Goal: Navigation & Orientation: Find specific page/section

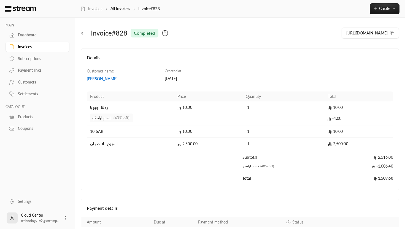
scroll to position [41, 0]
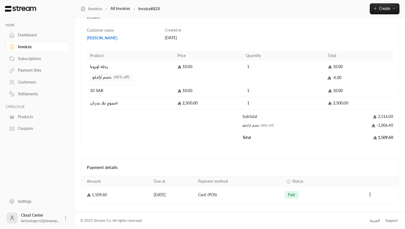
click at [32, 58] on div "Subscriptions" at bounding box center [40, 59] width 45 height 6
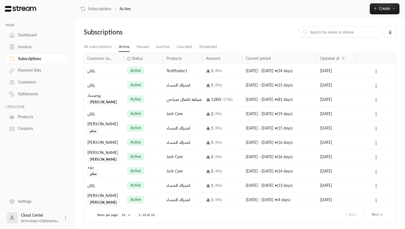
click at [31, 71] on div "Payment links" at bounding box center [40, 71] width 45 height 6
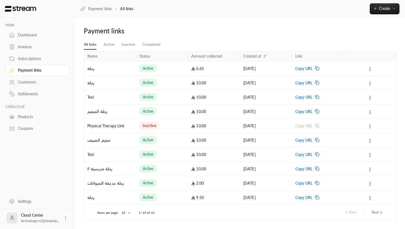
click at [30, 50] on div "Invoices" at bounding box center [40, 47] width 45 height 6
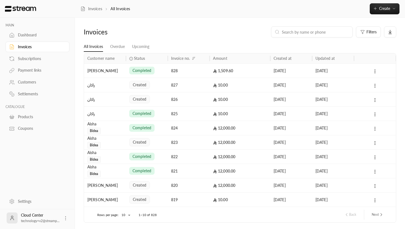
click at [38, 73] on div "Payment links" at bounding box center [40, 71] width 45 height 6
